Goal: Find specific page/section: Find specific page/section

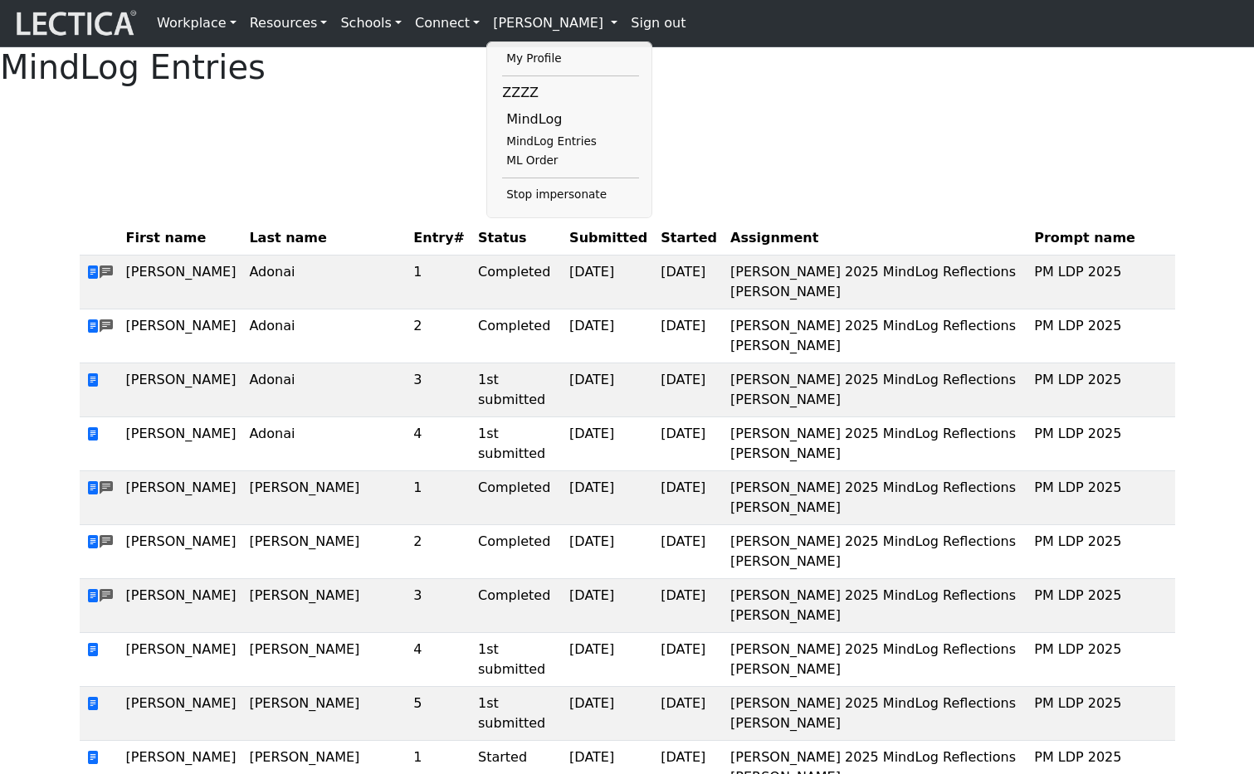
click at [738, 87] on div "MindLog Entries" at bounding box center [627, 67] width 1254 height 40
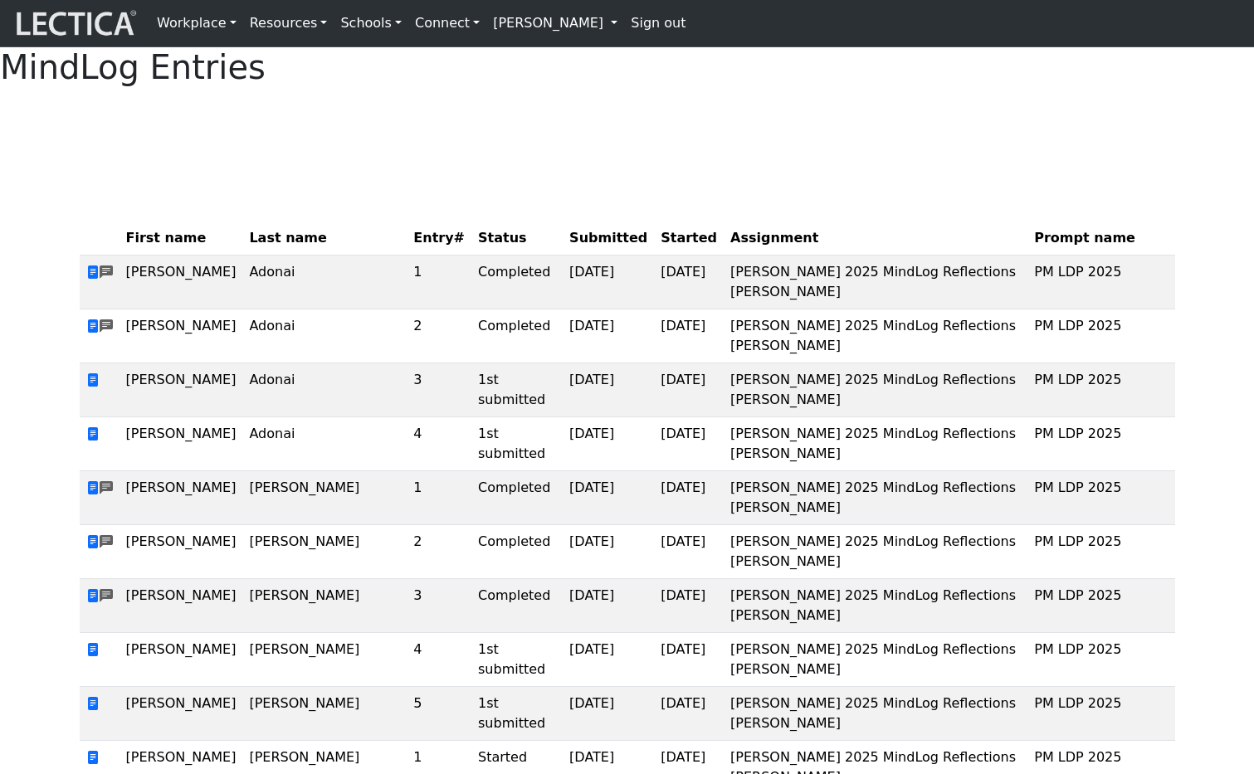
click at [565, 81] on h1 "MindLog Entries" at bounding box center [627, 67] width 1254 height 40
drag, startPoint x: 565, startPoint y: 81, endPoint x: 690, endPoint y: 84, distance: 125.3
click at [690, 84] on h1 "MindLog Entries" at bounding box center [627, 67] width 1254 height 40
click at [834, 87] on h1 "MindLog Entries" at bounding box center [627, 67] width 1254 height 40
click at [563, 87] on h1 "MindLog Entries" at bounding box center [627, 67] width 1254 height 40
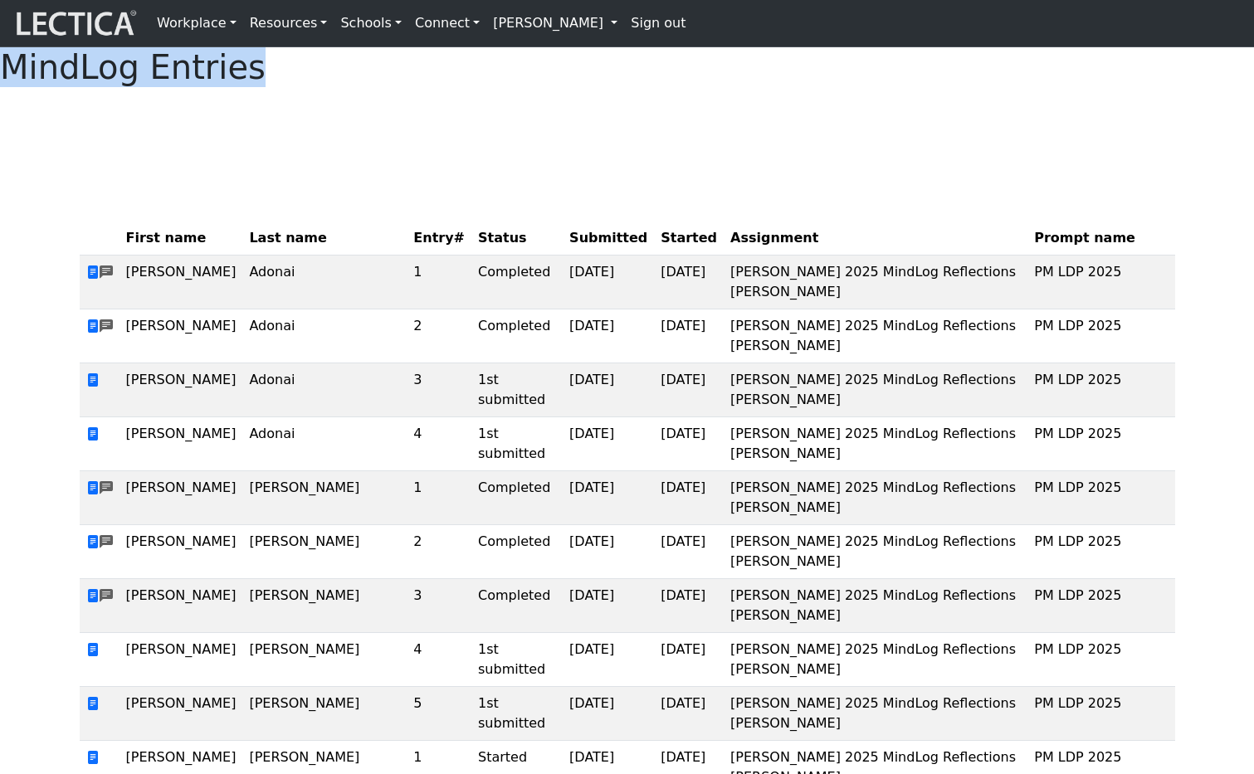
drag, startPoint x: 563, startPoint y: 90, endPoint x: 664, endPoint y: 87, distance: 100.4
click at [664, 87] on h1 "MindLog Entries" at bounding box center [627, 67] width 1254 height 40
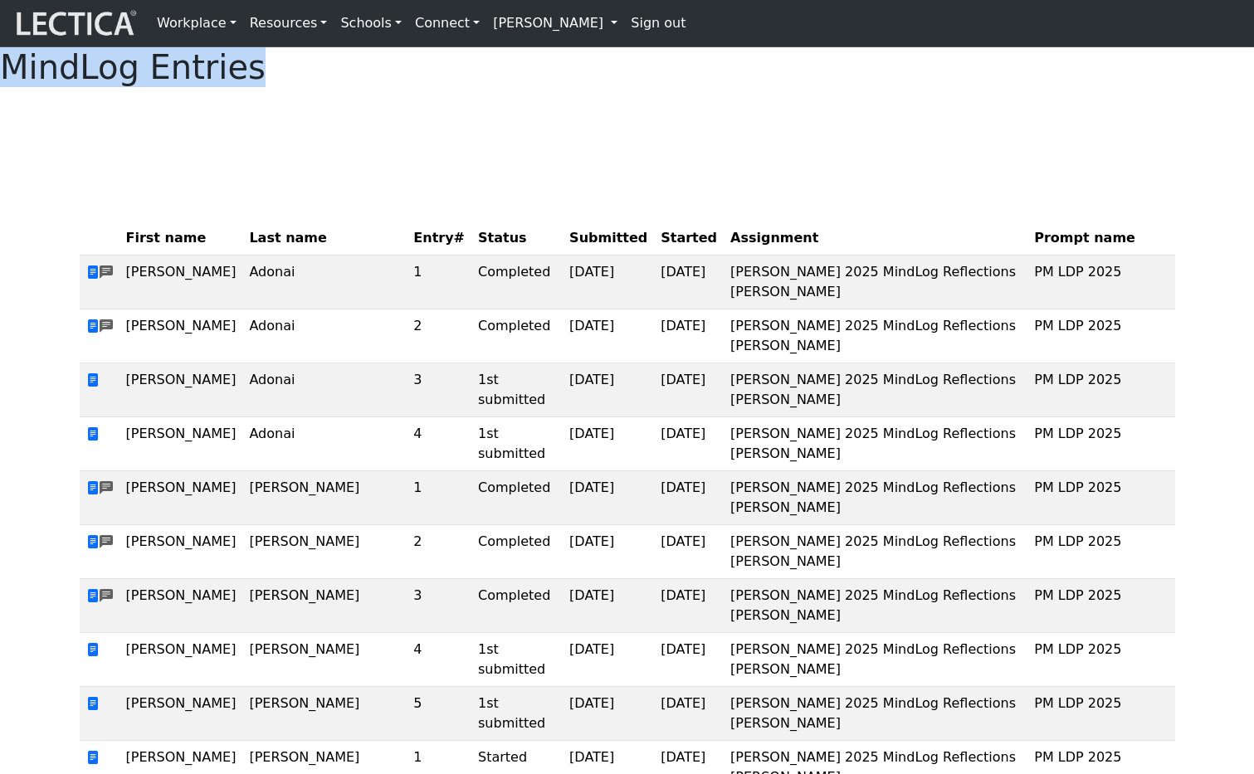
drag, startPoint x: 509, startPoint y: 88, endPoint x: 787, endPoint y: 100, distance: 277.4
click at [787, 87] on h1 "MindLog Entries" at bounding box center [627, 67] width 1254 height 40
drag, startPoint x: 653, startPoint y: 167, endPoint x: 665, endPoint y: 168, distance: 12.5
click at [654, 142] on div at bounding box center [627, 120] width 1095 height 41
